Goal: Information Seeking & Learning: Learn about a topic

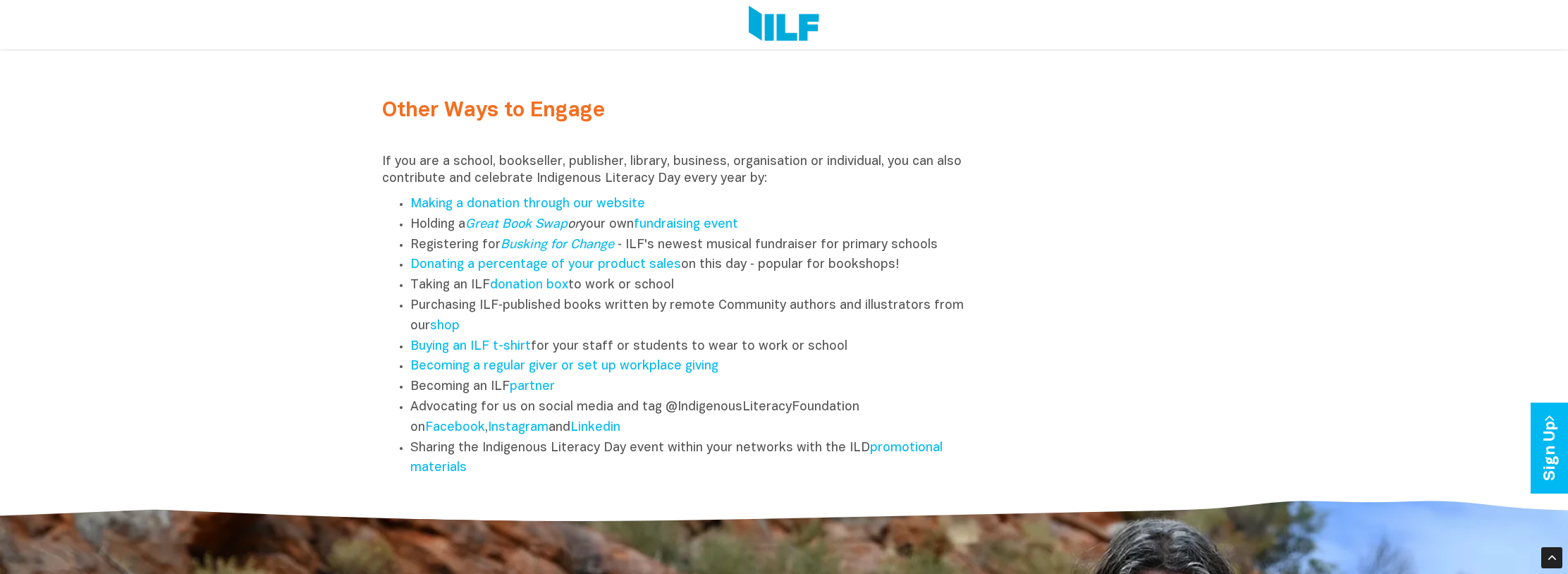
scroll to position [1905, 0]
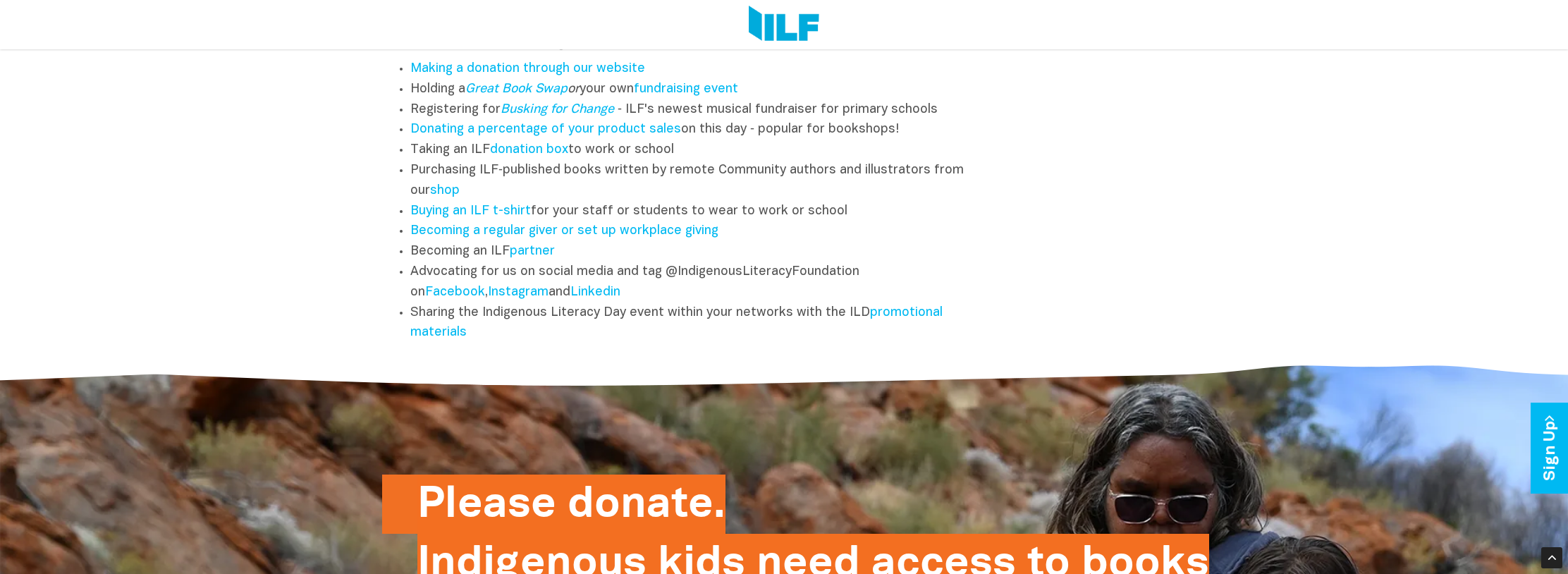
scroll to position [2046, 0]
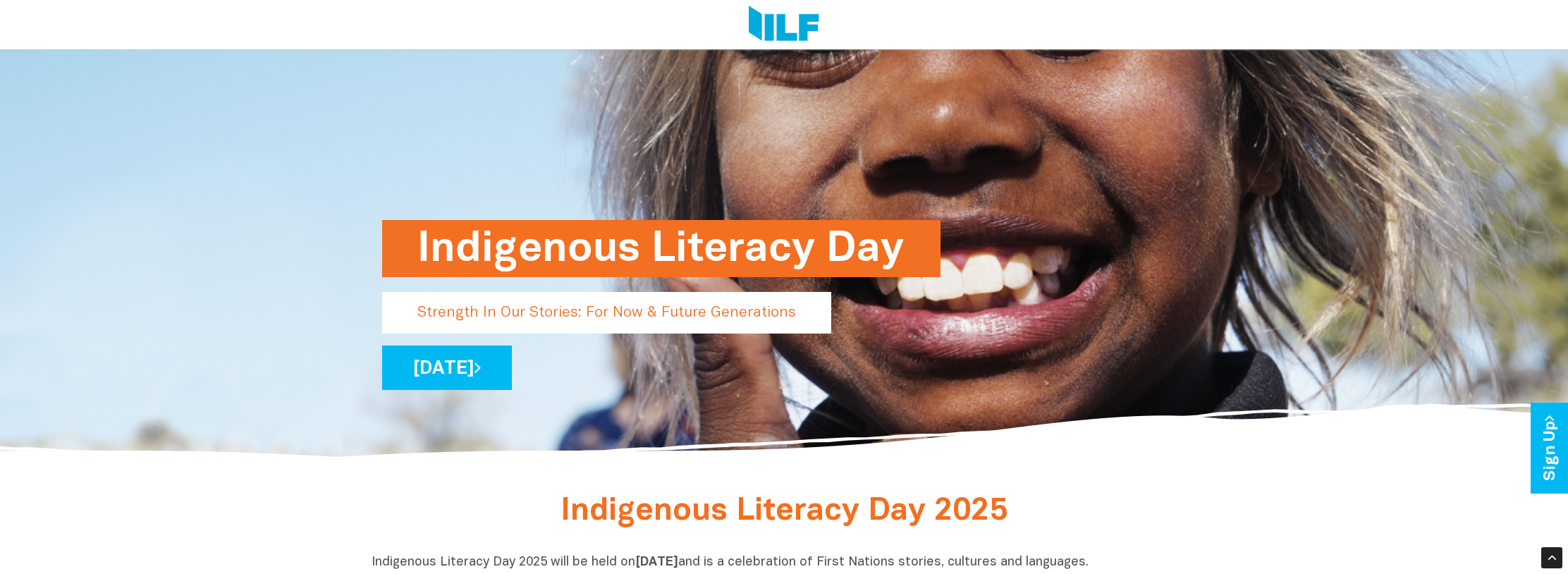
scroll to position [141, 0]
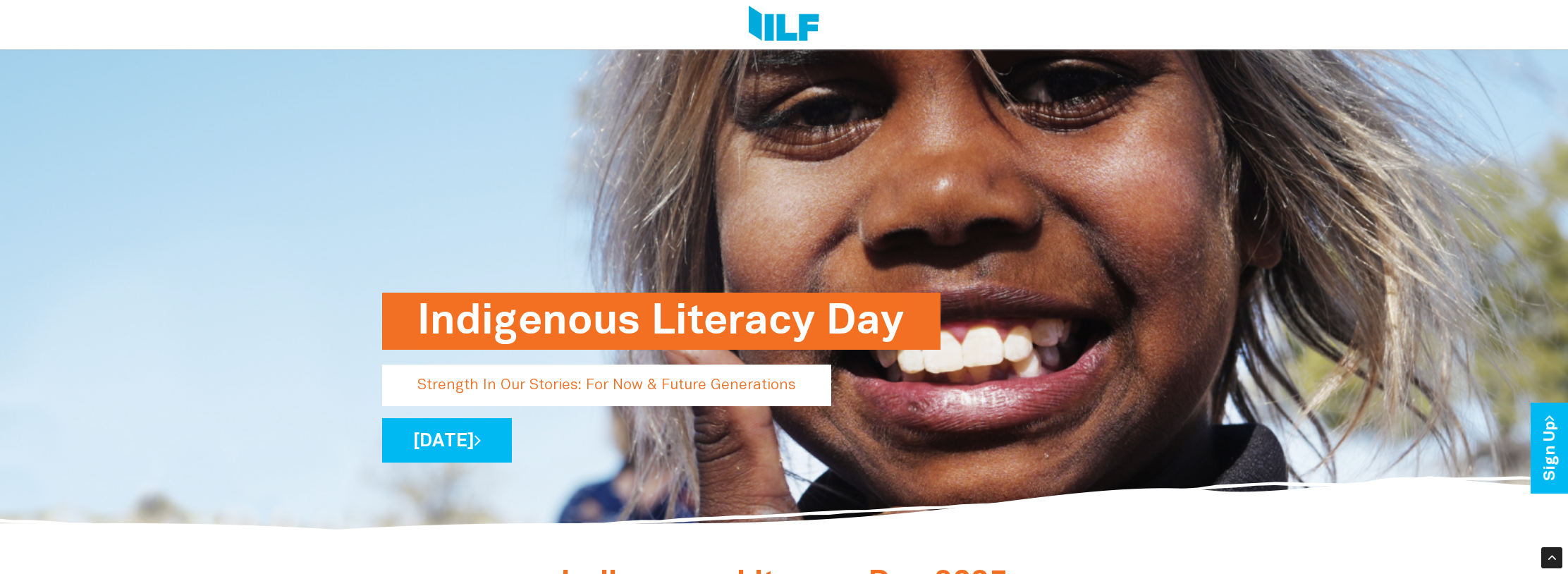
click at [919, 235] on div "Indigenous Literacy Day Strength In Our Stories: For Now & Future Generations W…" at bounding box center [784, 229] width 825 height 609
click at [850, 486] on div "Indigenous Literacy Day Strength In Our Stories: For Now & Future Generations W…" at bounding box center [784, 229] width 825 height 609
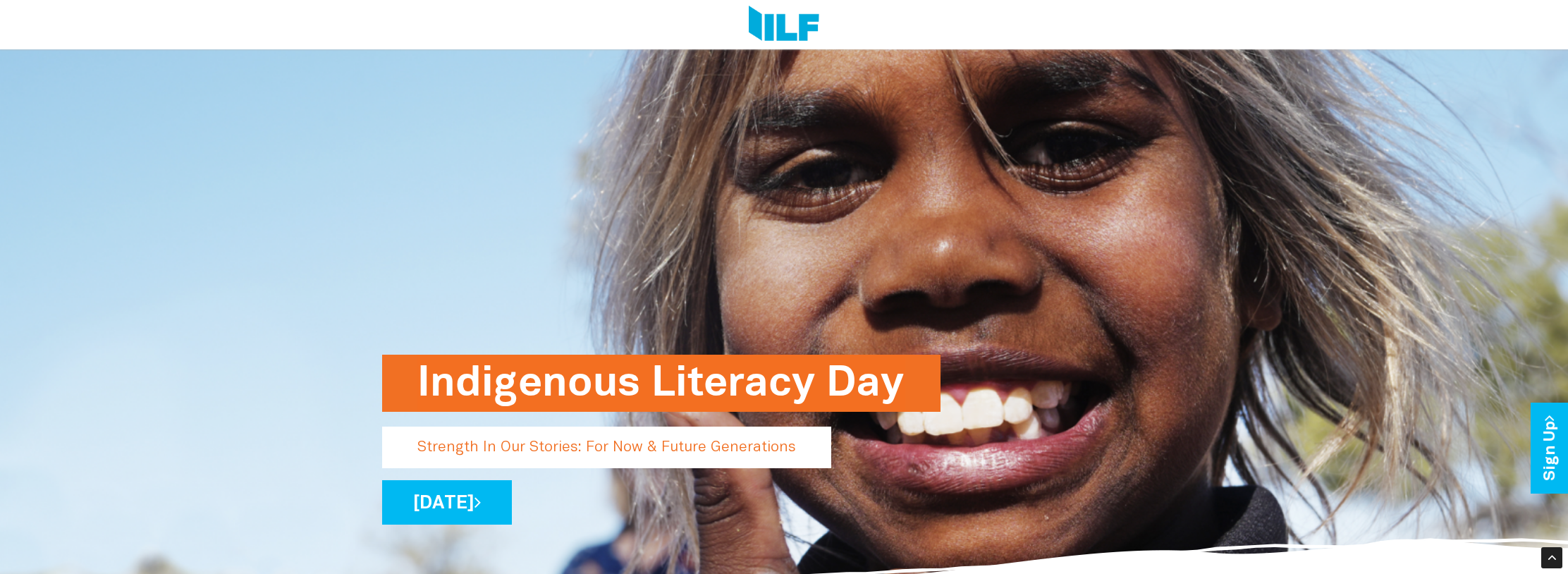
scroll to position [76, 0]
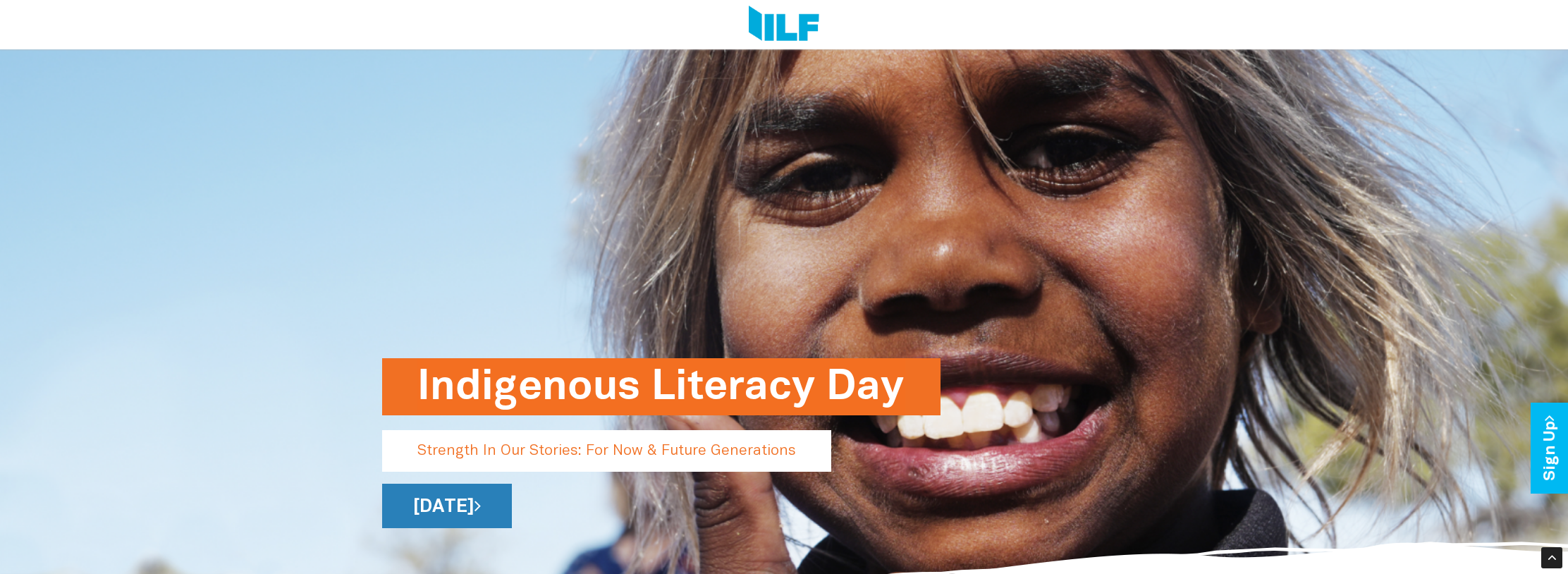
click at [512, 514] on link "[DATE]" at bounding box center [447, 506] width 130 height 45
